Goal: Information Seeking & Learning: Find specific fact

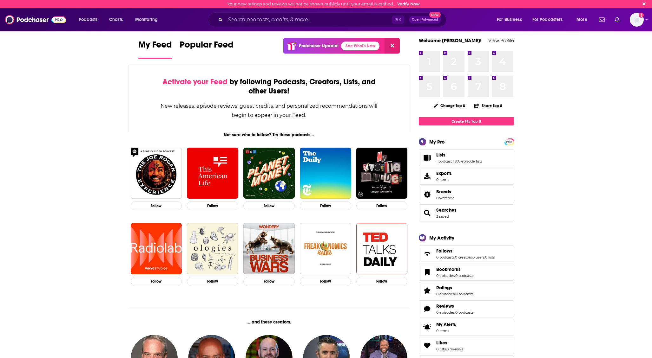
click at [248, 26] on div "⌘ K Open Advanced New" at bounding box center [327, 19] width 239 height 15
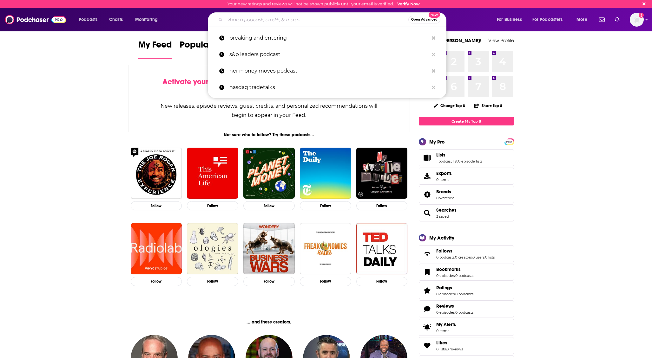
click at [247, 22] on input "Search podcasts, credits, & more..." at bounding box center [316, 20] width 183 height 10
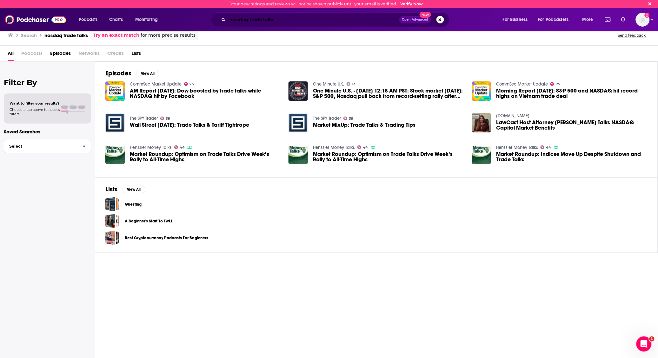
click at [255, 20] on input "nasdaq trade talks" at bounding box center [313, 20] width 171 height 10
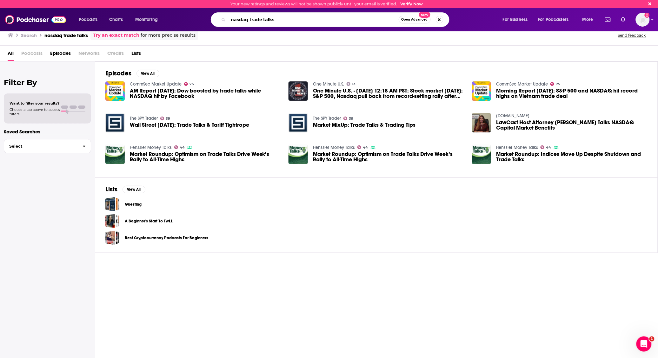
click at [255, 20] on input "nasdaq trade talks" at bounding box center [313, 20] width 170 height 10
type input "money with [PERSON_NAME]"
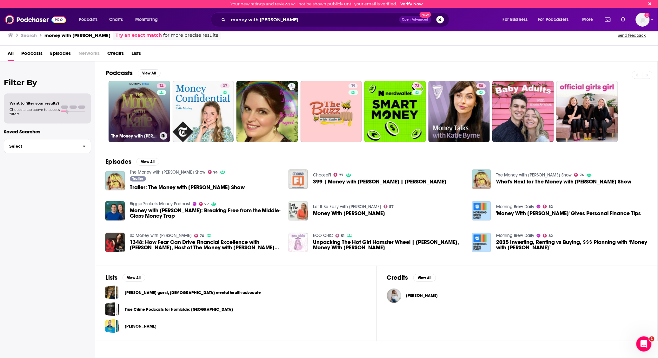
click at [144, 117] on link "74 The Money with [PERSON_NAME] Show" at bounding box center [139, 112] width 62 height 62
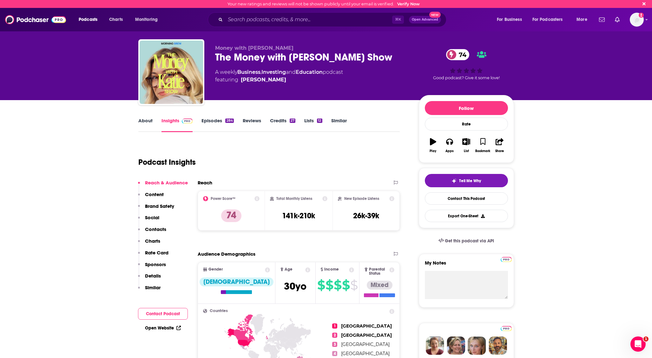
scroll to position [5, 0]
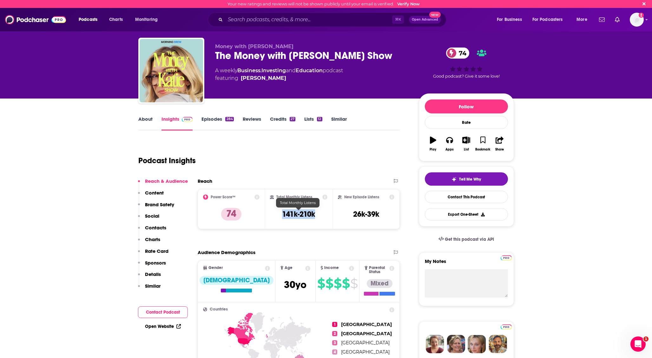
drag, startPoint x: 317, startPoint y: 214, endPoint x: 281, endPoint y: 215, distance: 35.2
click at [281, 215] on div "Total Monthly Listens 141k-210k" at bounding box center [298, 209] width 57 height 29
copy h3 "141k-210k"
